Goal: Find contact information

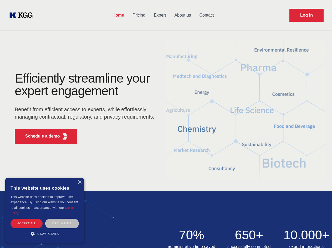
click at [166, 124] on div "Efficiently streamline your expert engagement Benefit from efficient access to …" at bounding box center [86, 110] width 160 height 76
click at [39, 136] on p "Schedule a demo" at bounding box center [42, 136] width 35 height 6
click at [79, 182] on div "× This website uses cookies This website uses cookies to improve user experienc…" at bounding box center [44, 210] width 79 height 65
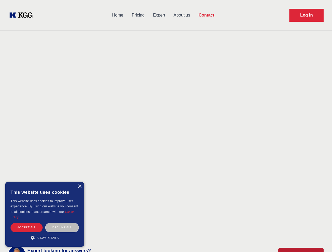
click at [27, 223] on div "Accept all" at bounding box center [27, 227] width 32 height 9
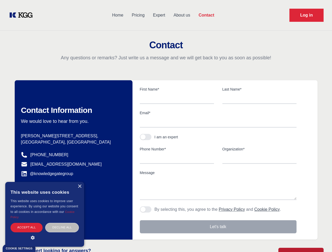
click at [62, 223] on div "Contact Information We would love to hear from you. Postal address [PERSON_NAME…" at bounding box center [74, 160] width 118 height 160
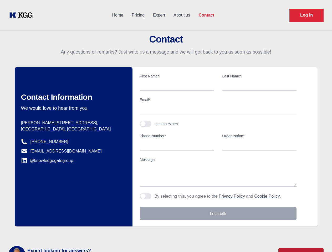
click at [45, 233] on main "Contact Any questions or remarks? Just write us a message and we will get back …" at bounding box center [166, 137] width 332 height 274
